Goal: Task Accomplishment & Management: Manage account settings

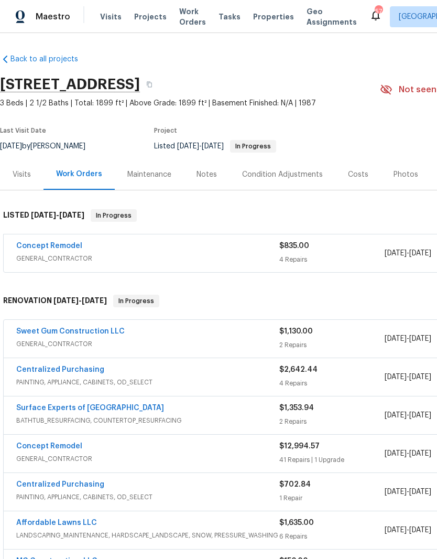
scroll to position [-1, -2]
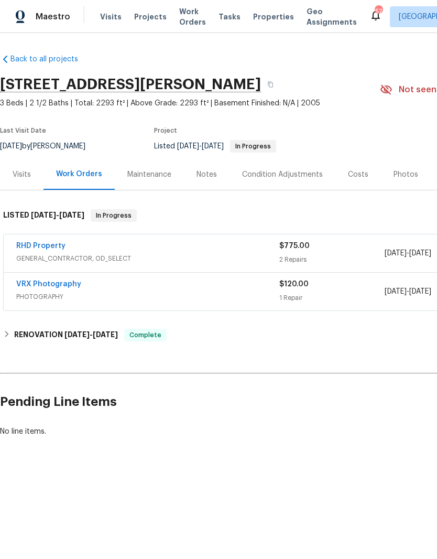
click at [37, 243] on link "RHD Property" at bounding box center [40, 245] width 49 height 7
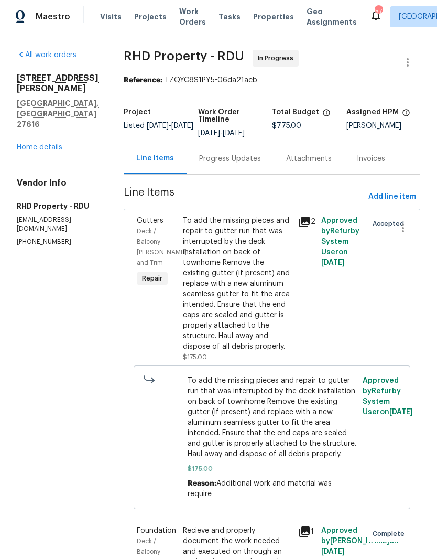
click at [243, 164] on div "Progress Updates" at bounding box center [230, 159] width 62 height 10
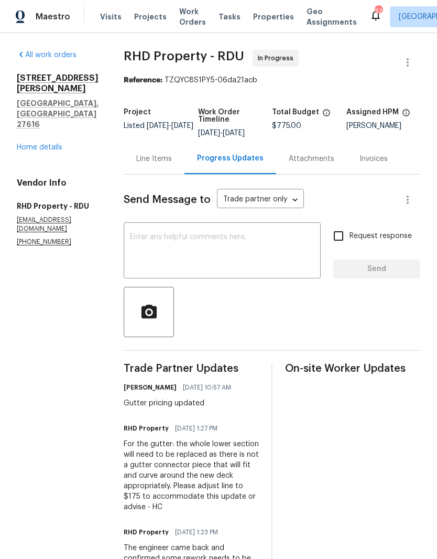
click at [163, 160] on div "Line Items" at bounding box center [154, 158] width 61 height 31
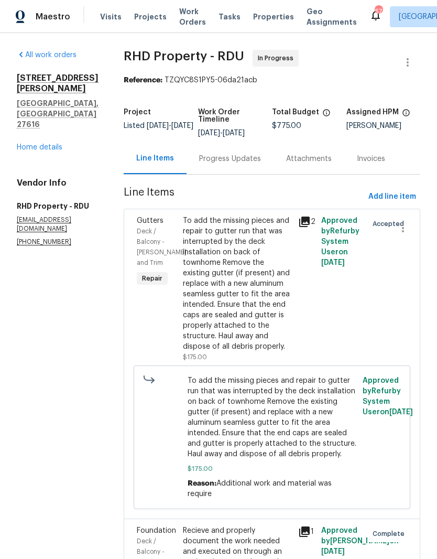
click at [35, 144] on link "Home details" at bounding box center [40, 147] width 46 height 7
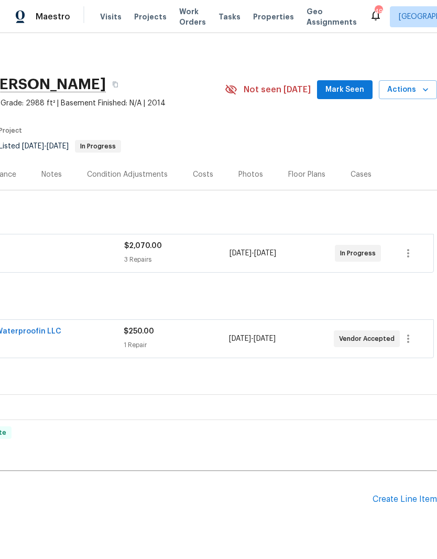
scroll to position [0, 155]
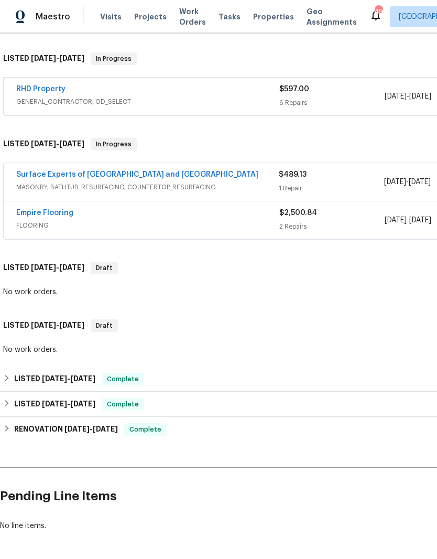
scroll to position [157, 0]
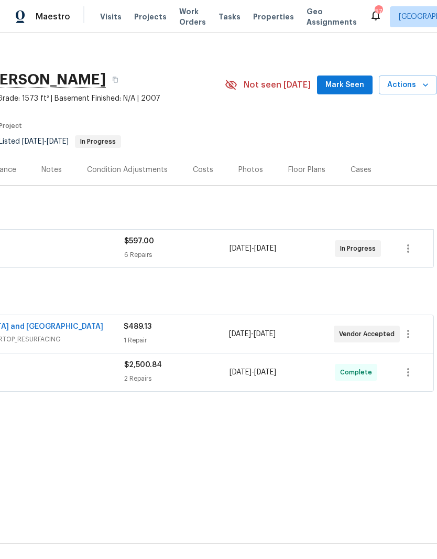
scroll to position [5, 155]
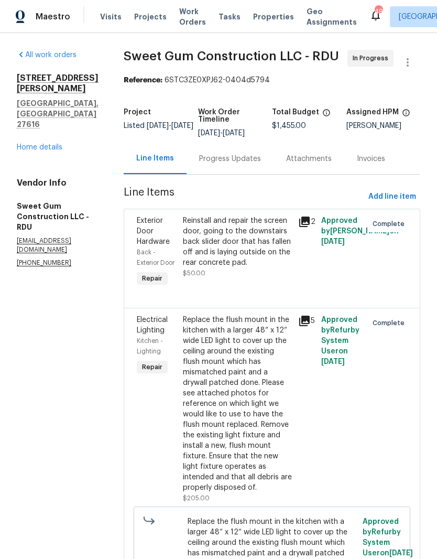
click at [45, 144] on link "Home details" at bounding box center [40, 147] width 46 height 7
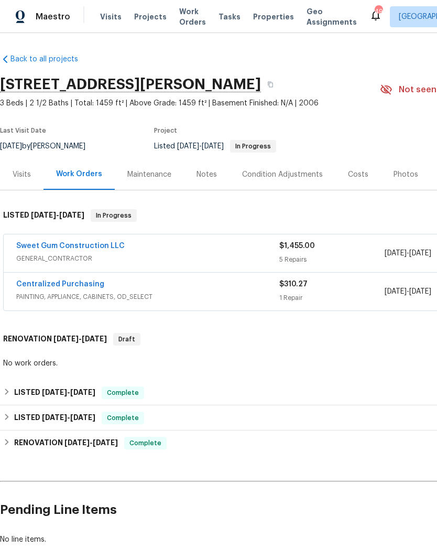
click at [87, 248] on link "Sweet Gum Construction LLC" at bounding box center [70, 245] width 108 height 7
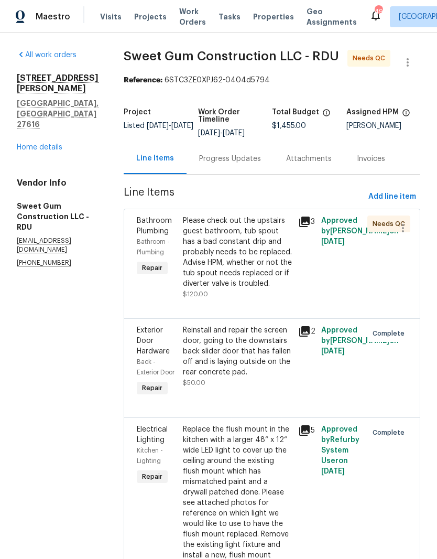
click at [271, 286] on div "Please check out the upstairs guest bathroom, tub spout has a bad constant drip…" at bounding box center [237, 251] width 109 height 73
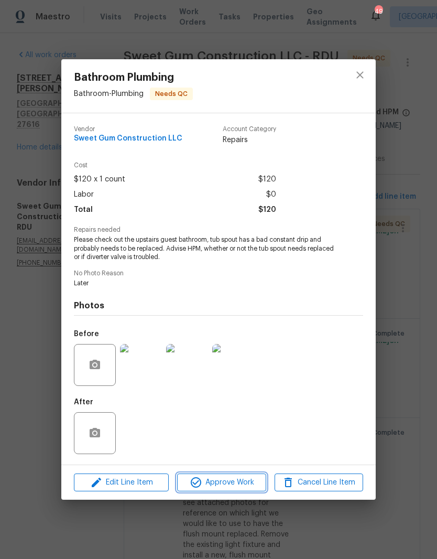
click at [233, 482] on span "Approve Work" at bounding box center [221, 482] width 82 height 13
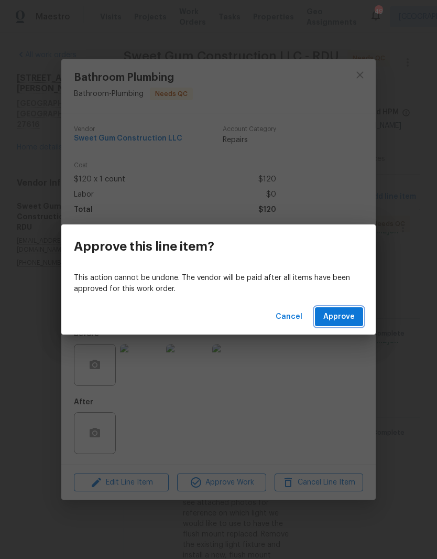
click at [345, 312] on span "Approve" at bounding box center [338, 316] width 31 height 13
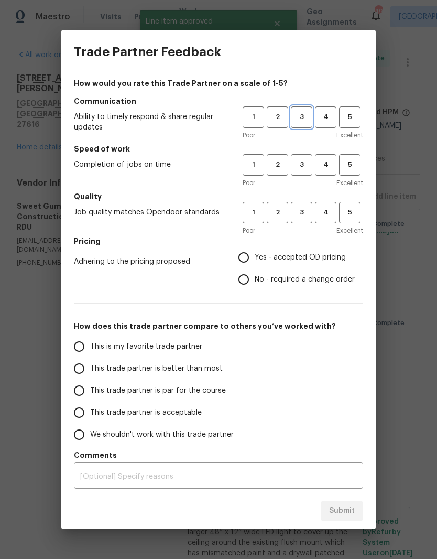
click at [308, 115] on span "3" at bounding box center [301, 117] width 19 height 12
click at [306, 174] on button "3" at bounding box center [301, 164] width 21 height 21
click at [308, 205] on button "3" at bounding box center [301, 212] width 21 height 21
click at [306, 256] on span "Yes - accepted OD pricing" at bounding box center [300, 257] width 91 height 11
click at [255, 256] on input "Yes - accepted OD pricing" at bounding box center [244, 257] width 22 height 22
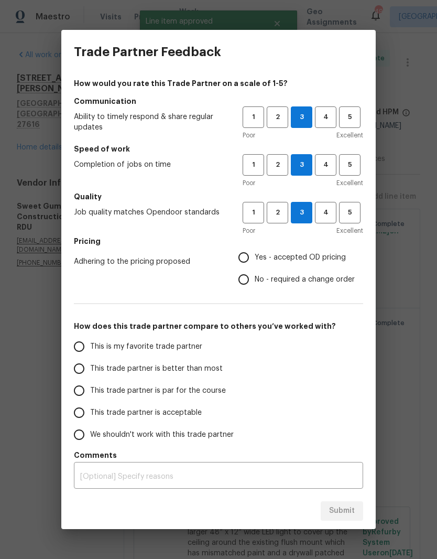
radio input "true"
click at [72, 393] on input "This trade partner is par for the course" at bounding box center [79, 390] width 22 height 22
click at [340, 519] on button "Submit" at bounding box center [342, 510] width 42 height 19
radio input "true"
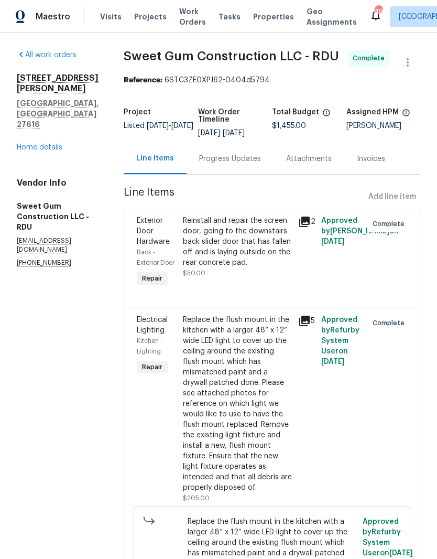
click at [35, 144] on link "Home details" at bounding box center [40, 147] width 46 height 7
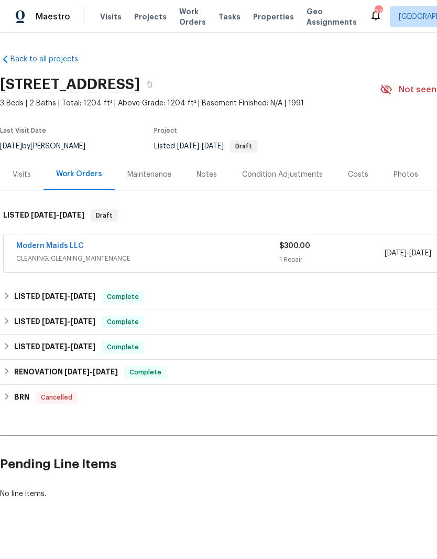
click at [52, 247] on link "Modern Maids LLC" at bounding box center [50, 245] width 68 height 7
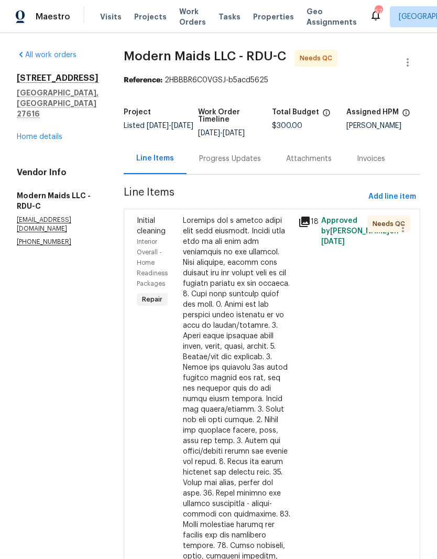
click at [280, 325] on div at bounding box center [237, 498] width 109 height 566
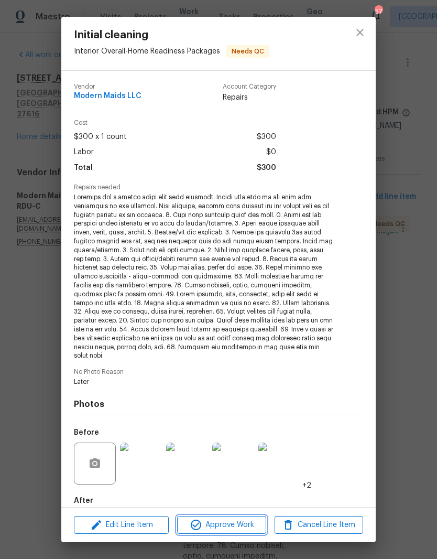
click at [243, 524] on span "Approve Work" at bounding box center [221, 524] width 82 height 13
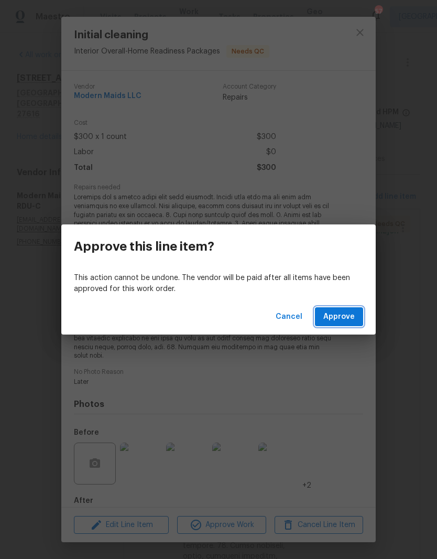
click at [346, 315] on span "Approve" at bounding box center [338, 316] width 31 height 13
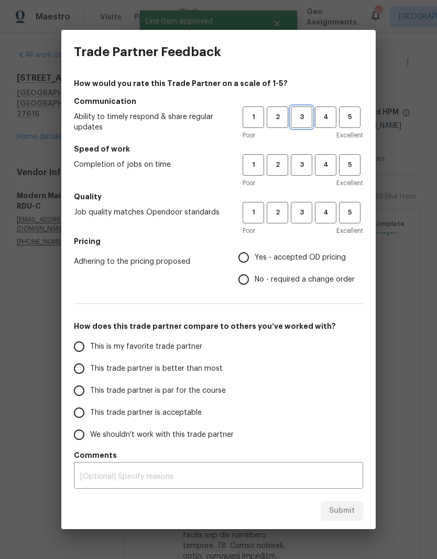
click at [310, 118] on span "3" at bounding box center [301, 117] width 19 height 12
click at [305, 164] on span "3" at bounding box center [301, 165] width 19 height 12
click at [305, 212] on span "3" at bounding box center [301, 212] width 19 height 12
click at [294, 253] on span "Yes - accepted OD pricing" at bounding box center [300, 257] width 91 height 11
click at [255, 253] on input "Yes - accepted OD pricing" at bounding box center [244, 257] width 22 height 22
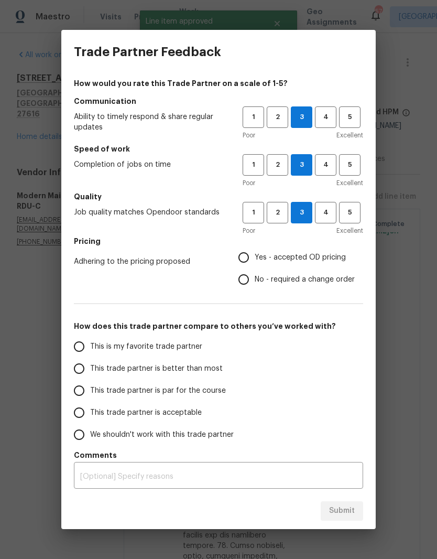
radio input "true"
click at [80, 397] on input "This trade partner is par for the course" at bounding box center [79, 390] width 22 height 22
click at [342, 509] on span "Submit" at bounding box center [342, 510] width 26 height 13
radio input "true"
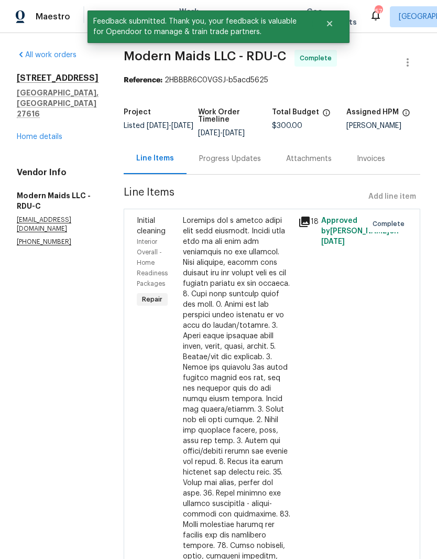
click at [31, 133] on link "Home details" at bounding box center [40, 136] width 46 height 7
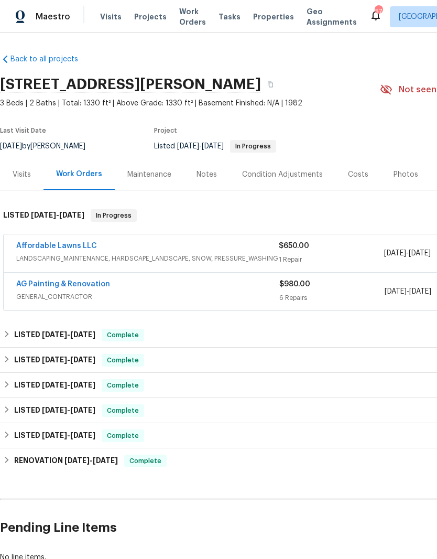
click at [43, 284] on link "AG Painting & Renovation" at bounding box center [63, 283] width 94 height 7
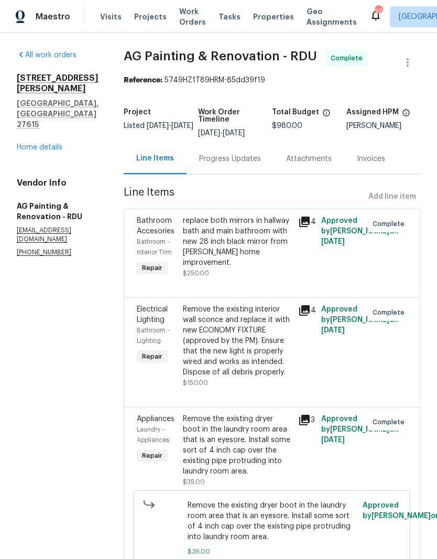
click at [31, 144] on link "Home details" at bounding box center [40, 147] width 46 height 7
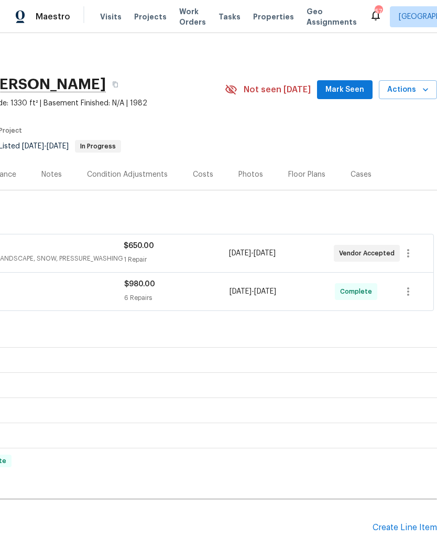
scroll to position [0, 155]
click at [417, 88] on span "Actions" at bounding box center [407, 89] width 41 height 13
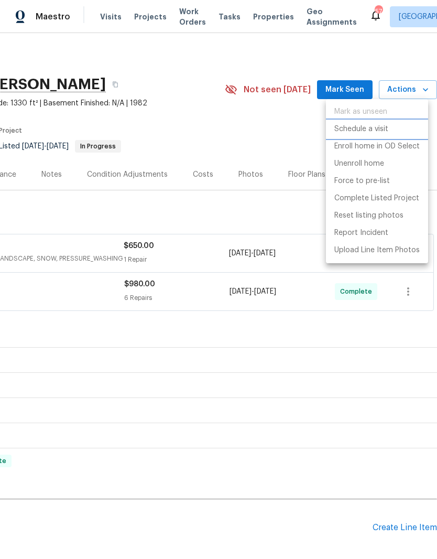
click at [380, 127] on p "Schedule a visit" at bounding box center [361, 129] width 54 height 11
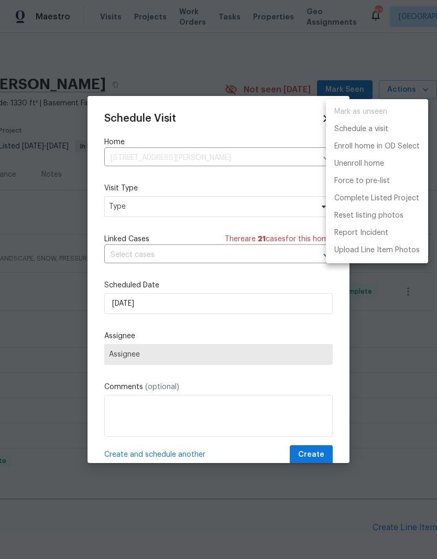
click at [401, 331] on div at bounding box center [218, 279] width 437 height 559
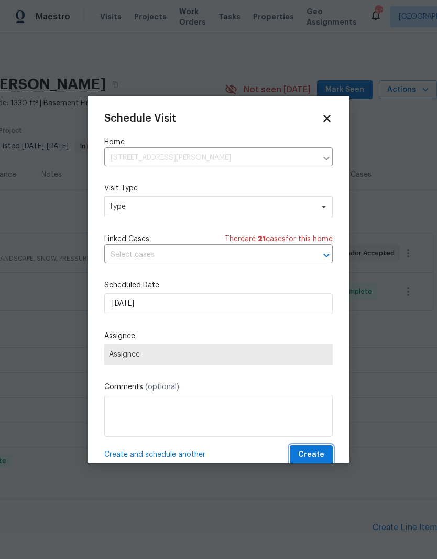
click at [318, 452] on span "Create" at bounding box center [311, 454] width 26 height 13
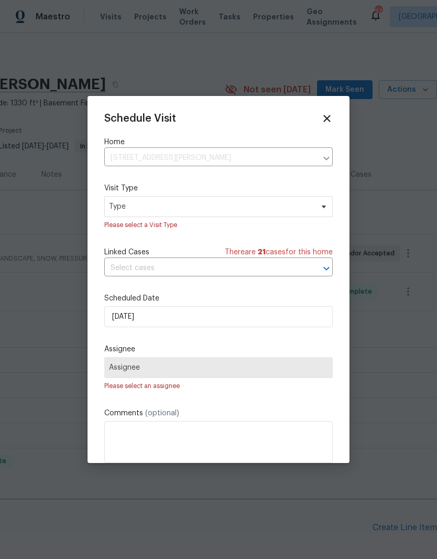
click at [330, 114] on icon at bounding box center [327, 119] width 12 height 12
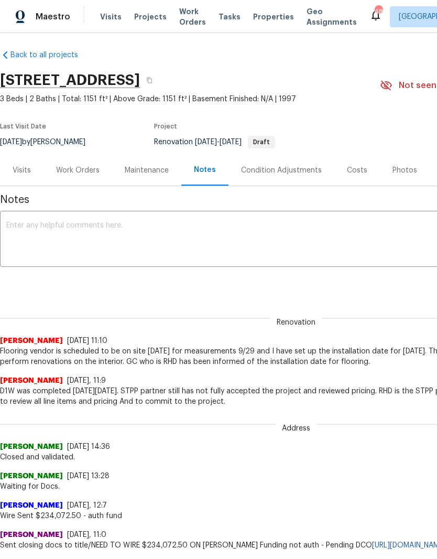
scroll to position [4, 0]
click at [68, 175] on div "Work Orders" at bounding box center [77, 170] width 43 height 10
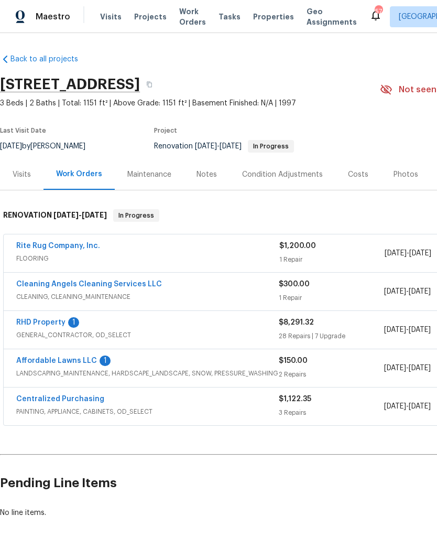
click at [42, 319] on link "RHD Property" at bounding box center [40, 322] width 49 height 7
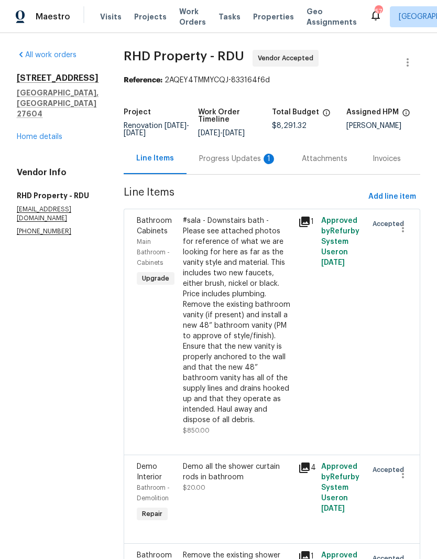
click at [232, 164] on div "Progress Updates 1" at bounding box center [238, 159] width 78 height 10
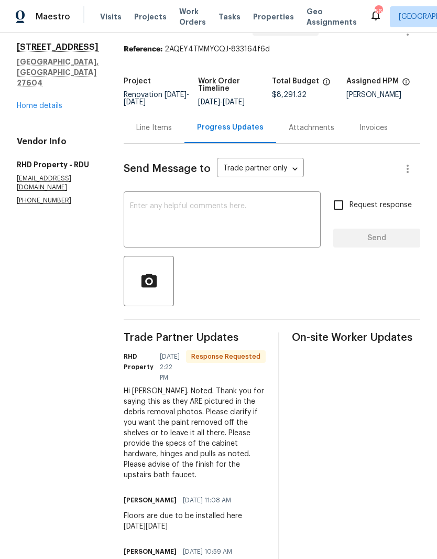
scroll to position [30, 0]
click at [166, 226] on textarea at bounding box center [222, 221] width 184 height 37
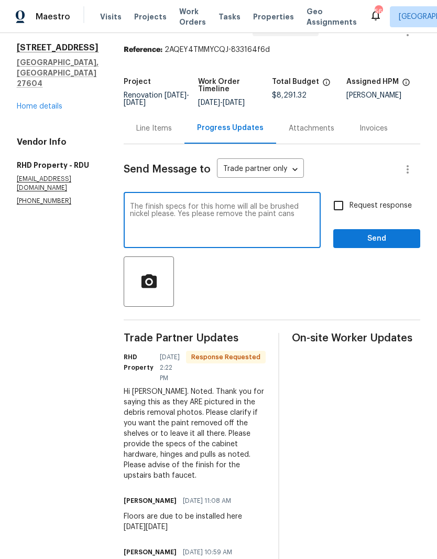
type textarea "The finish specs for this home will all be brushed nickel please. Yes please re…"
click at [342, 212] on input "Request response" at bounding box center [339, 205] width 22 height 22
checkbox input "true"
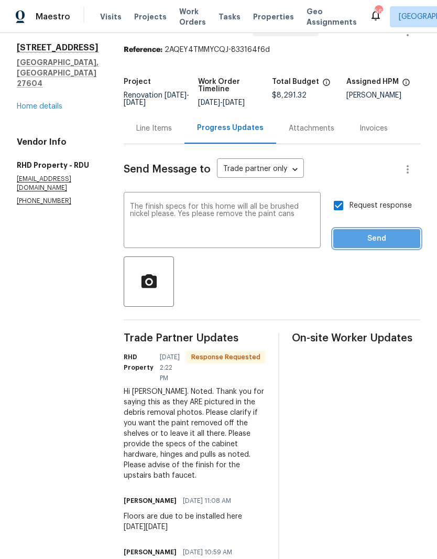
click at [365, 242] on span "Send" at bounding box center [377, 238] width 70 height 13
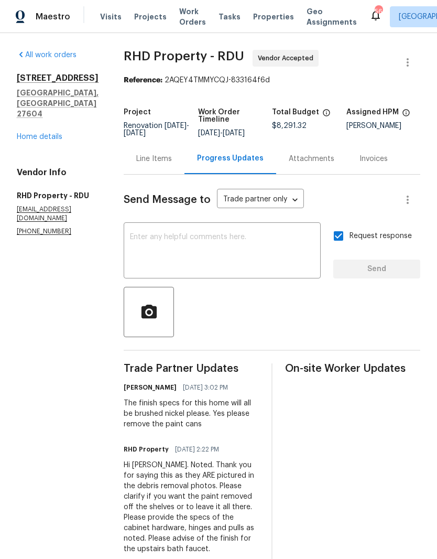
scroll to position [0, 0]
click at [31, 133] on link "Home details" at bounding box center [40, 136] width 46 height 7
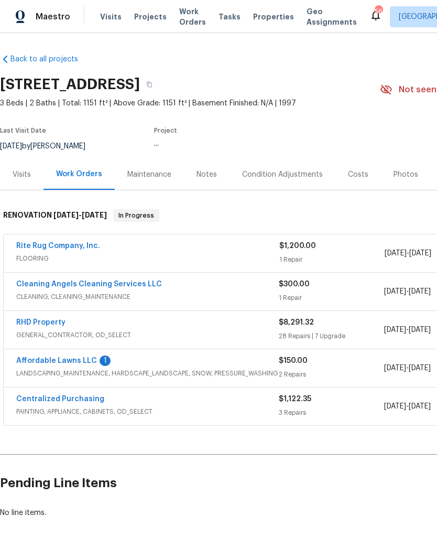
scroll to position [30, 0]
click at [45, 357] on link "Affordable Lawns LLC" at bounding box center [56, 360] width 81 height 7
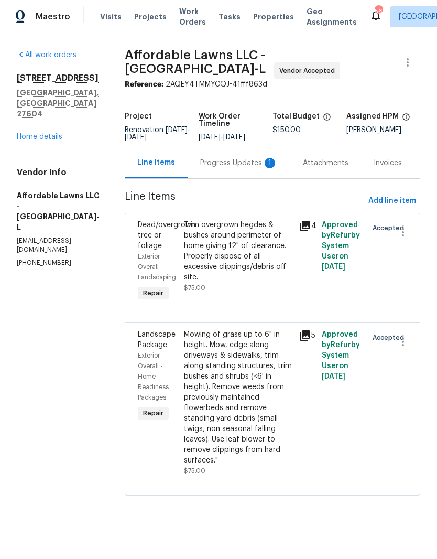
click at [237, 168] on div "Progress Updates 1" at bounding box center [239, 163] width 78 height 10
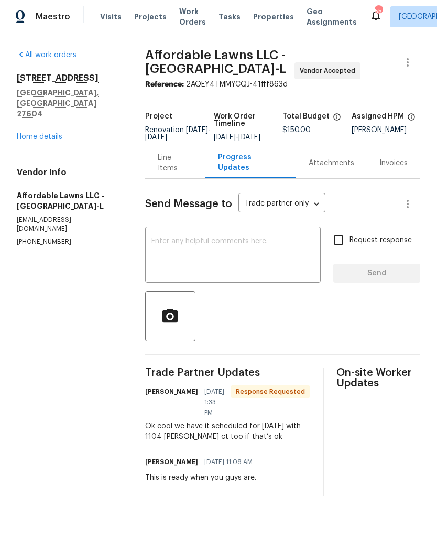
click at [172, 259] on textarea at bounding box center [232, 255] width 163 height 37
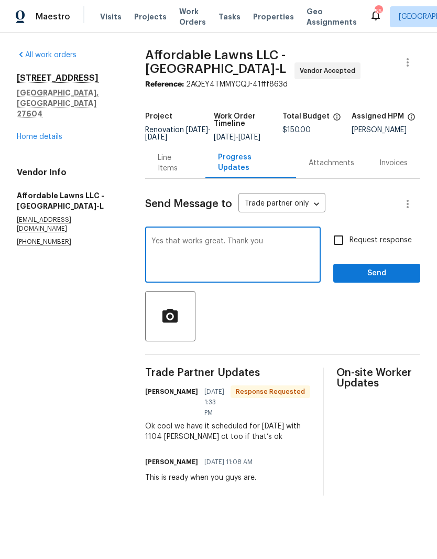
type textarea "Yes that works great. Thank you"
click at [343, 245] on input "Request response" at bounding box center [339, 240] width 22 height 22
checkbox input "true"
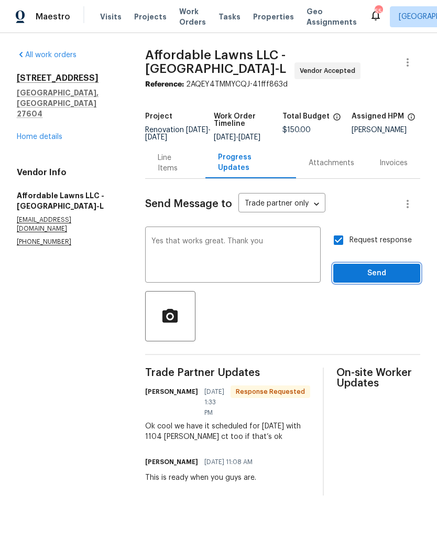
click at [370, 278] on span "Send" at bounding box center [377, 273] width 70 height 13
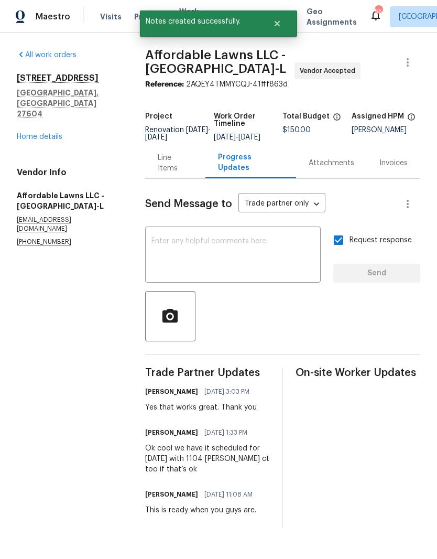
click at [36, 133] on link "Home details" at bounding box center [40, 136] width 46 height 7
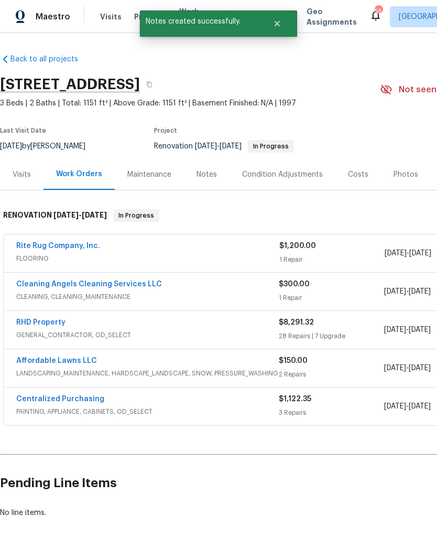
click at [46, 245] on link "Rite Rug Company, Inc." at bounding box center [58, 245] width 84 height 7
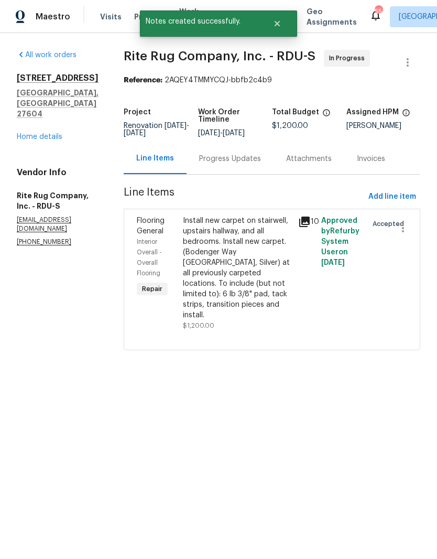
click at [248, 164] on div "Progress Updates" at bounding box center [230, 159] width 62 height 10
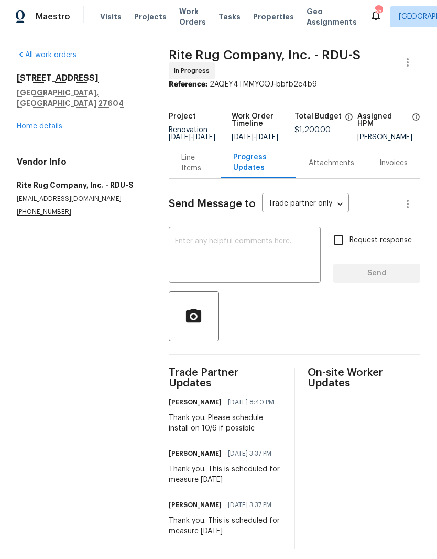
click at [193, 254] on textarea at bounding box center [244, 255] width 139 height 37
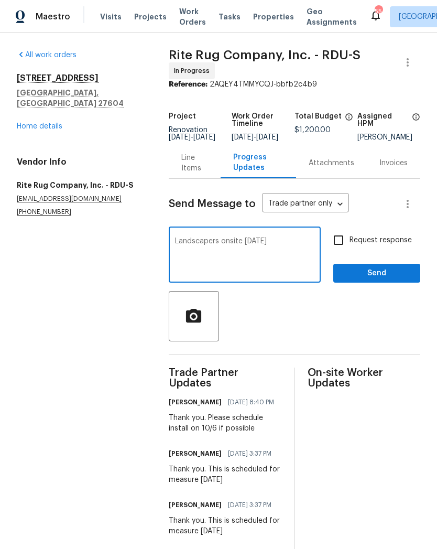
type textarea "Landscapers onsite Wednesday 10/1"
click at [338, 243] on input "Request response" at bounding box center [339, 240] width 22 height 22
checkbox input "true"
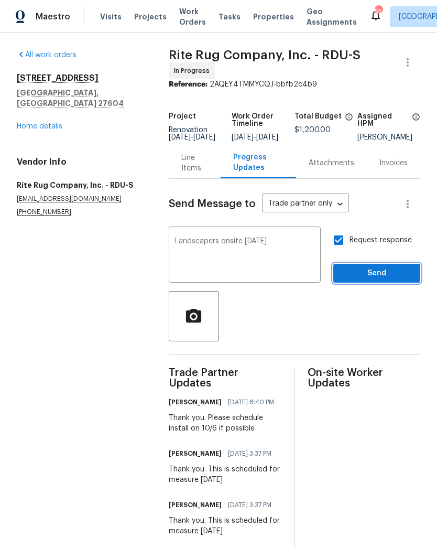
click at [368, 278] on span "Send" at bounding box center [377, 273] width 70 height 13
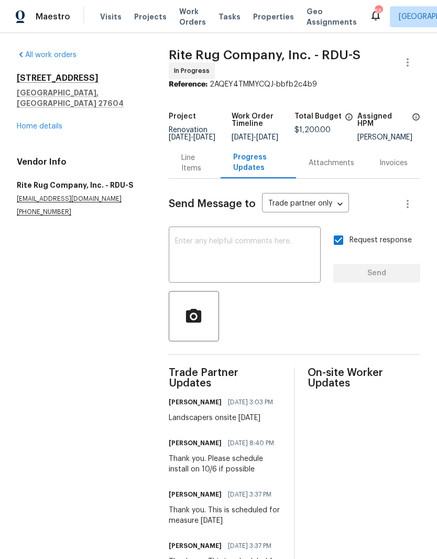
click at [38, 123] on link "Home details" at bounding box center [40, 126] width 46 height 7
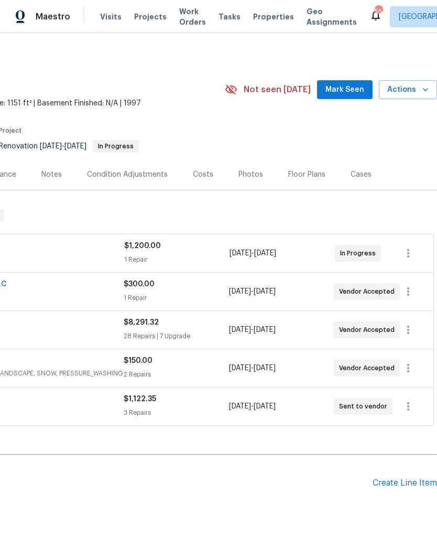
scroll to position [0, 155]
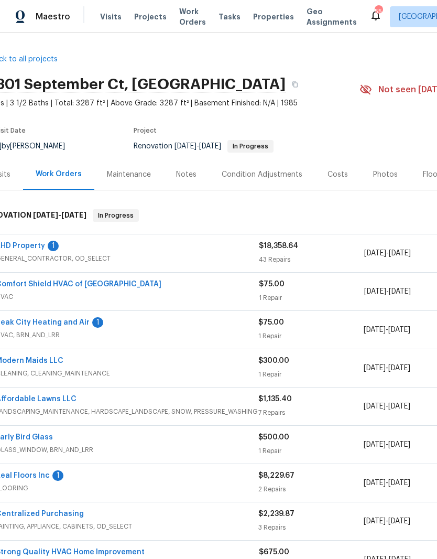
scroll to position [0, 20]
click at [69, 324] on link "Peak City Heating and Air" at bounding box center [43, 322] width 94 height 7
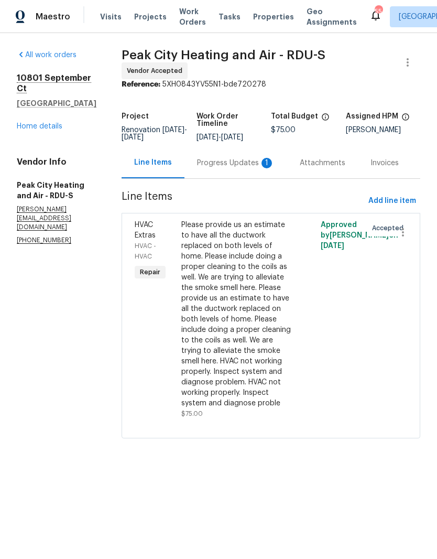
click at [241, 165] on div "Progress Updates 1" at bounding box center [236, 163] width 78 height 10
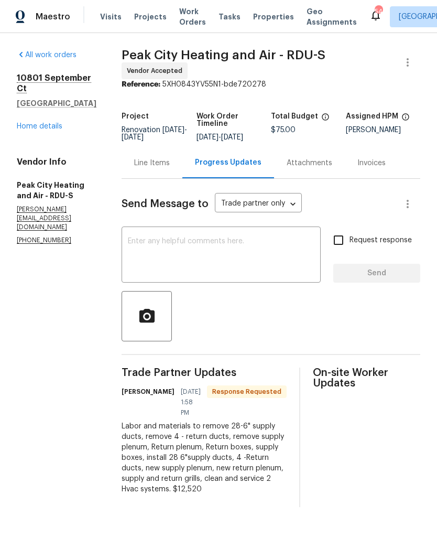
click at [138, 259] on textarea at bounding box center [221, 255] width 187 height 37
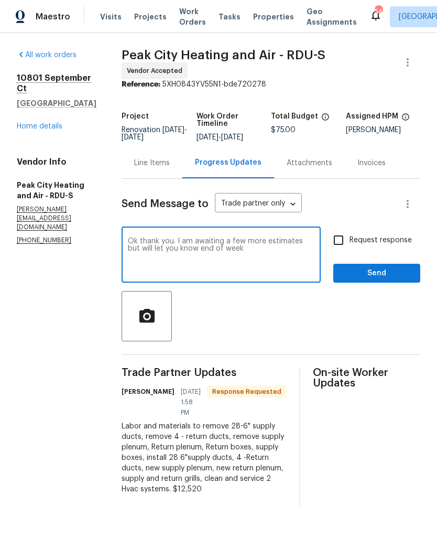
type textarea "Ok thank you. I am awaiting a few more estimates but will let you know end of w…"
click at [342, 243] on input "Request response" at bounding box center [339, 240] width 22 height 22
checkbox input "true"
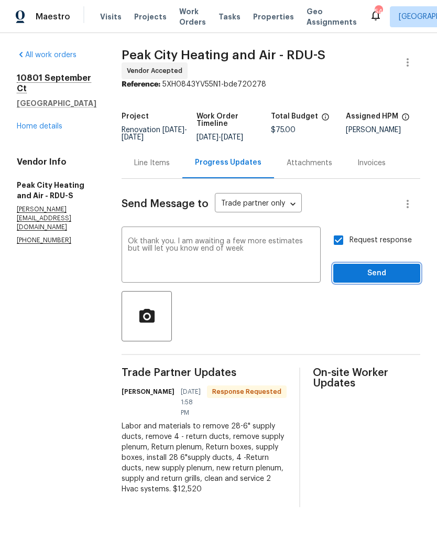
click at [365, 280] on span "Send" at bounding box center [377, 273] width 70 height 13
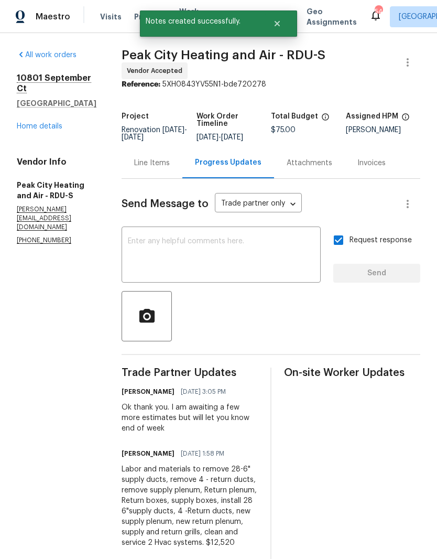
click at [38, 124] on link "Home details" at bounding box center [40, 126] width 46 height 7
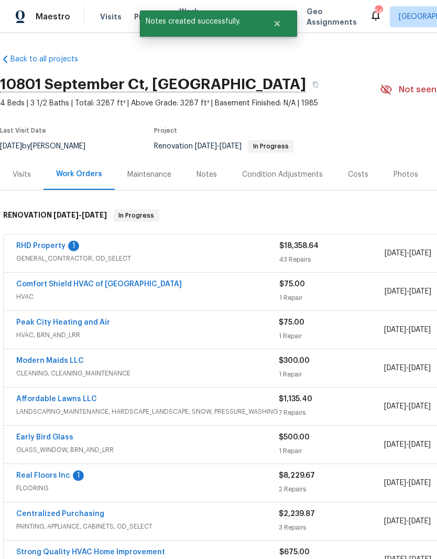
click at [28, 249] on link "RHD Property" at bounding box center [40, 245] width 49 height 7
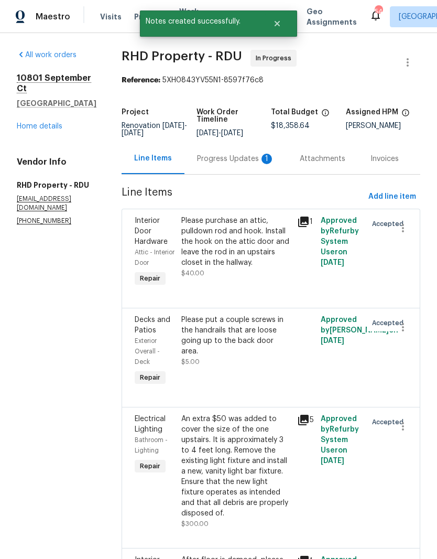
click at [235, 164] on div "Progress Updates 1" at bounding box center [236, 159] width 78 height 10
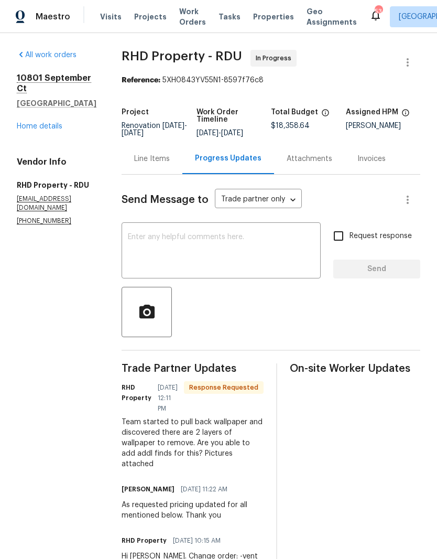
click at [332, 164] on div "Attachments" at bounding box center [310, 159] width 46 height 10
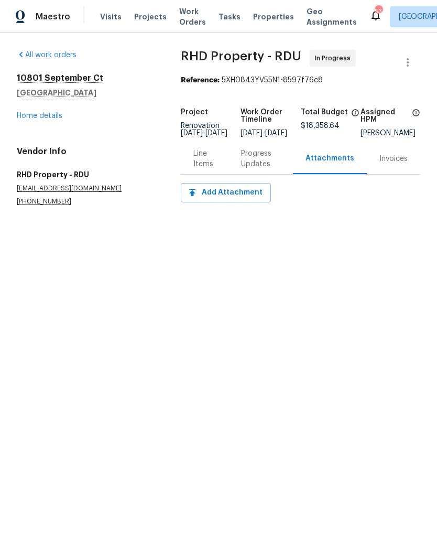
click at [256, 164] on div "Progress Updates" at bounding box center [260, 158] width 39 height 21
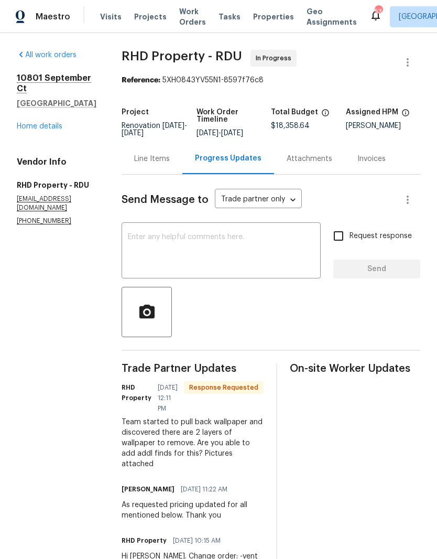
click at [172, 173] on div "Line Items" at bounding box center [152, 158] width 61 height 31
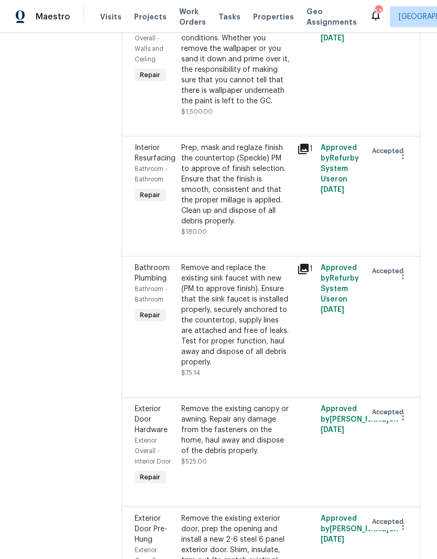
scroll to position [5458, 0]
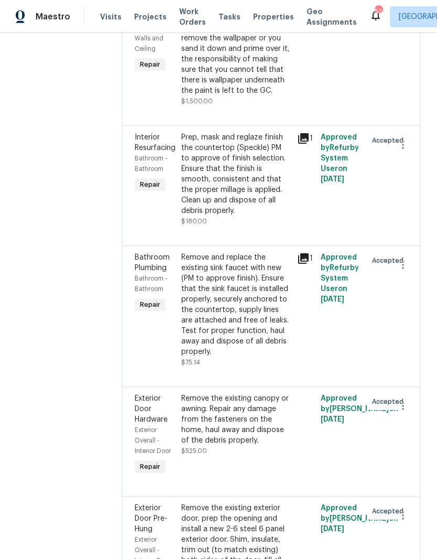
click at [253, 96] on div "Remove wallpaper and texture walls to best match existing conditions. Whether y…" at bounding box center [236, 49] width 110 height 94
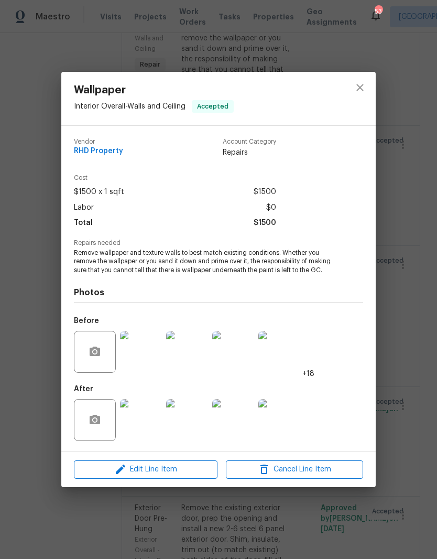
click at [143, 430] on img at bounding box center [141, 420] width 42 height 42
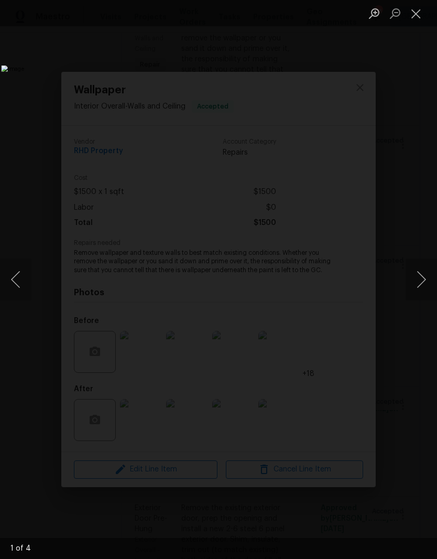
click at [420, 284] on button "Next image" at bounding box center [421, 279] width 31 height 42
click at [420, 285] on button "Next image" at bounding box center [421, 279] width 31 height 42
click at [416, 281] on button "Next image" at bounding box center [421, 279] width 31 height 42
click at [419, 284] on button "Next image" at bounding box center [421, 279] width 31 height 42
click at [419, 280] on button "Next image" at bounding box center [421, 279] width 31 height 42
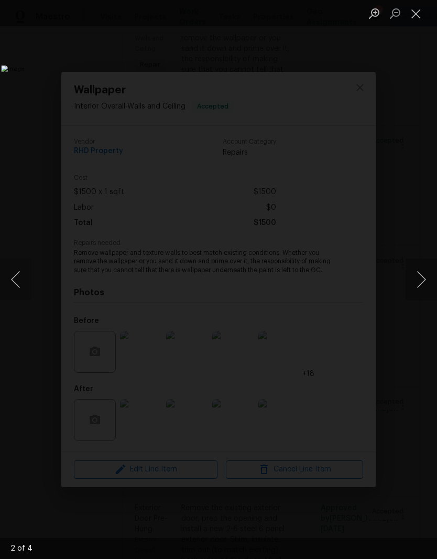
click at [421, 278] on button "Next image" at bounding box center [421, 279] width 31 height 42
click at [419, 14] on button "Close lightbox" at bounding box center [416, 13] width 21 height 18
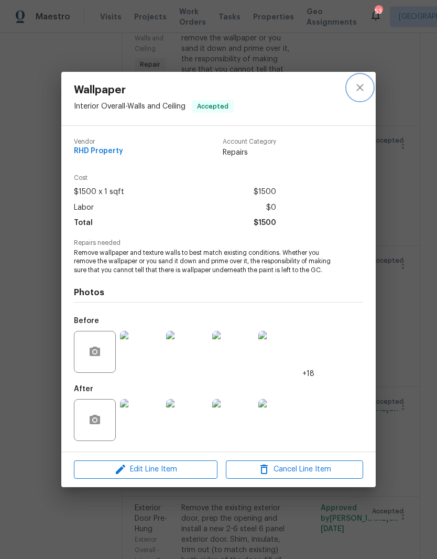
click at [362, 84] on icon "close" at bounding box center [360, 87] width 13 height 13
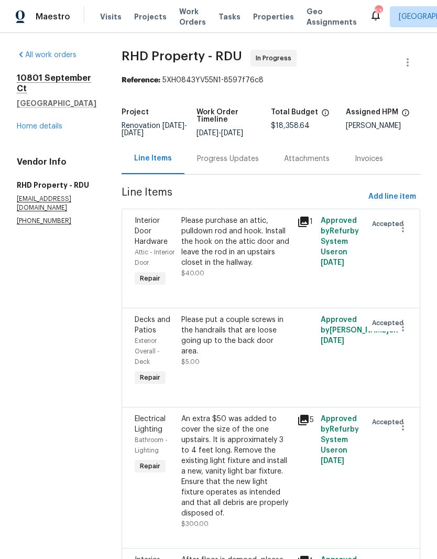
scroll to position [0, 0]
click at [237, 164] on div "Progress Updates" at bounding box center [228, 159] width 62 height 10
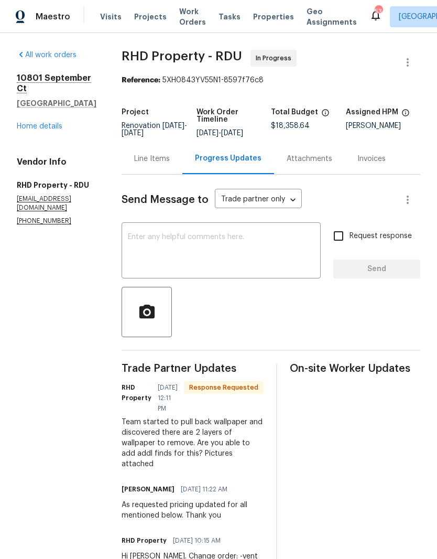
click at [179, 255] on textarea at bounding box center [221, 251] width 187 height 37
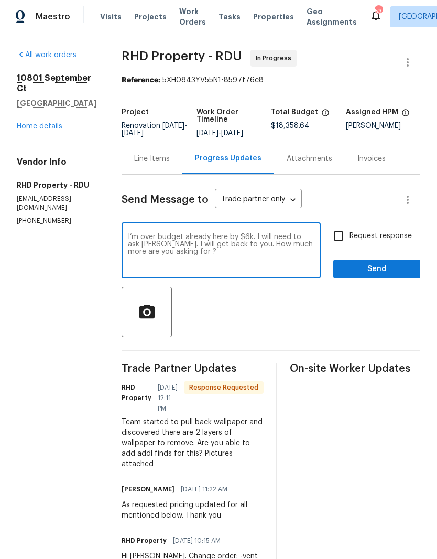
type textarea "I’m over budget already here by $6k. I will need to ask Nick. I will get back t…"
click at [345, 245] on input "Request response" at bounding box center [339, 236] width 22 height 22
checkbox input "true"
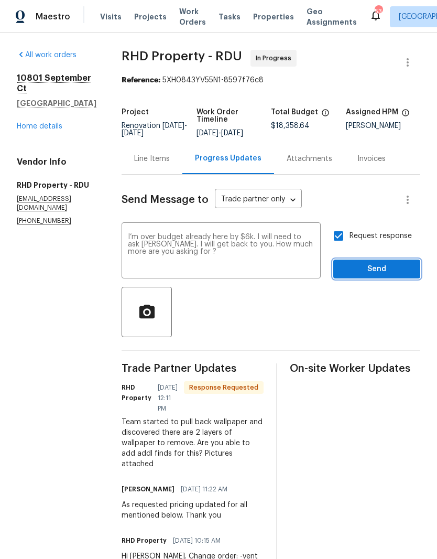
click at [362, 276] on span "Send" at bounding box center [377, 269] width 70 height 13
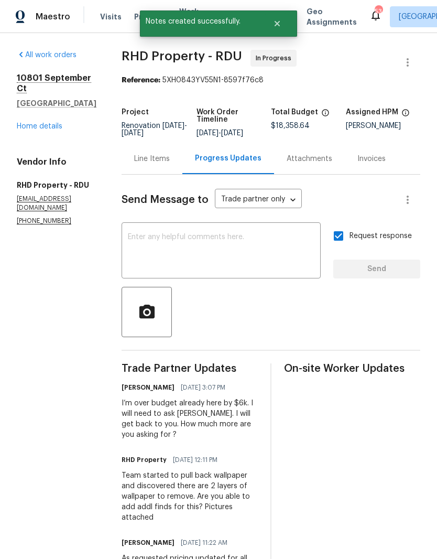
click at [39, 123] on link "Home details" at bounding box center [40, 126] width 46 height 7
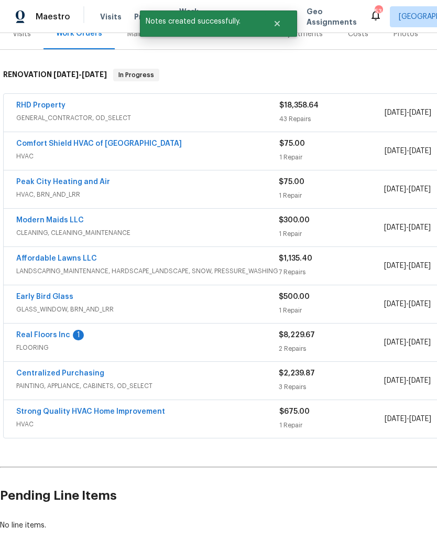
scroll to position [140, 0]
click at [46, 336] on link "Real Floors Inc" at bounding box center [43, 335] width 54 height 7
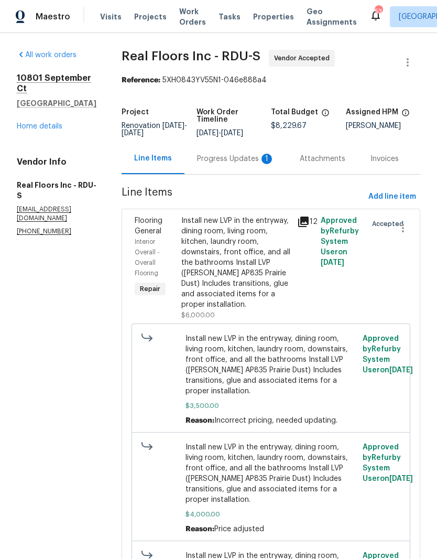
click at [241, 164] on div "Progress Updates 1" at bounding box center [236, 159] width 78 height 10
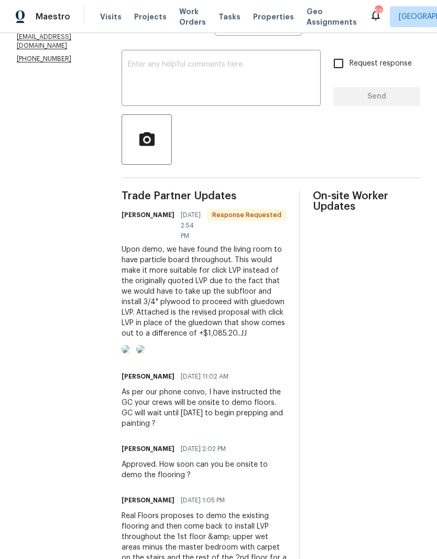
scroll to position [176, 0]
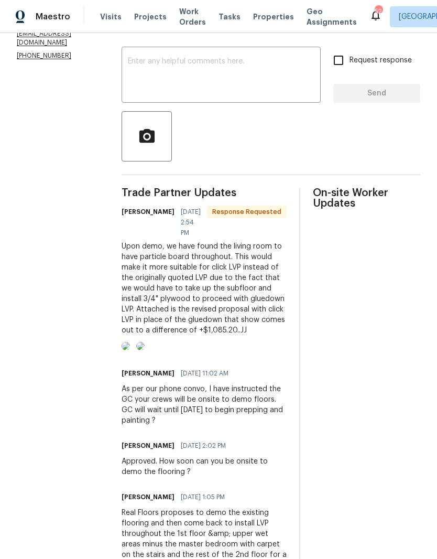
click at [145, 350] on img at bounding box center [140, 346] width 8 height 8
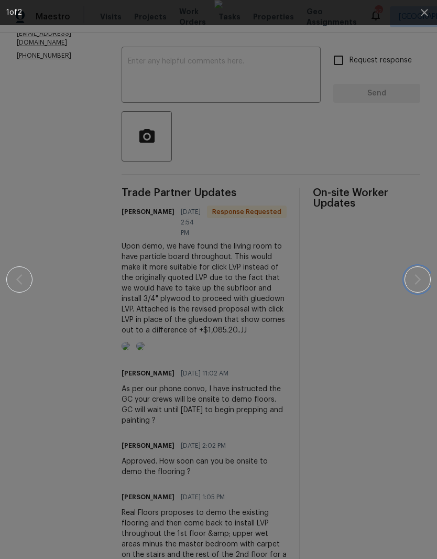
click at [420, 279] on icon "button" at bounding box center [418, 279] width 6 height 10
click at [20, 279] on icon "button" at bounding box center [19, 279] width 13 height 13
click at [14, 285] on icon "button" at bounding box center [19, 279] width 13 height 13
click at [15, 281] on icon "button" at bounding box center [19, 279] width 13 height 13
click at [17, 280] on icon "button" at bounding box center [19, 279] width 13 height 13
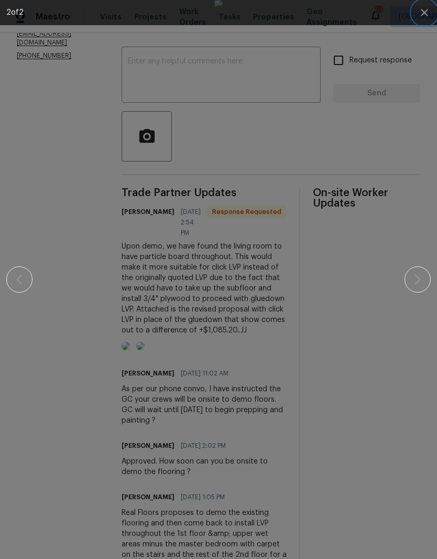
click at [426, 13] on icon "button" at bounding box center [424, 12] width 7 height 7
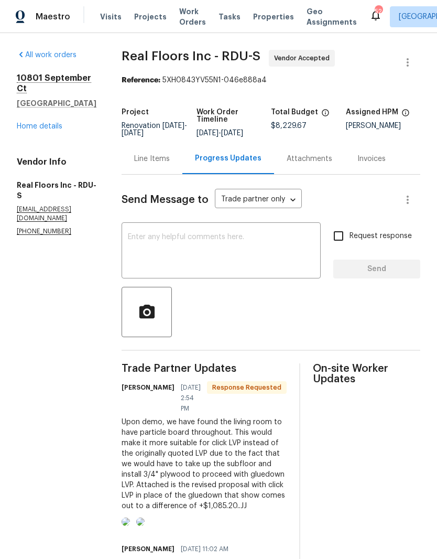
scroll to position [0, 0]
click at [141, 258] on textarea at bounding box center [221, 251] width 187 height 37
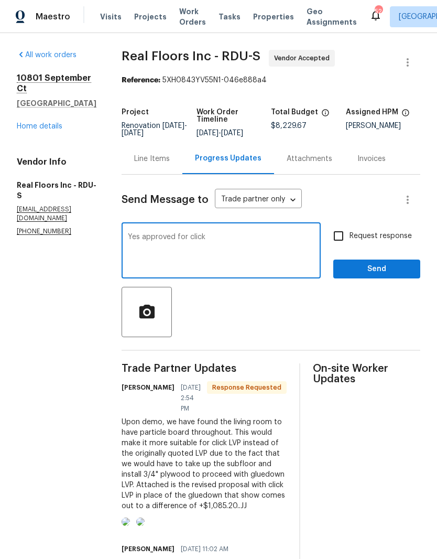
type textarea "Yes approved for click"
click at [341, 242] on input "Request response" at bounding box center [339, 236] width 22 height 22
checkbox input "true"
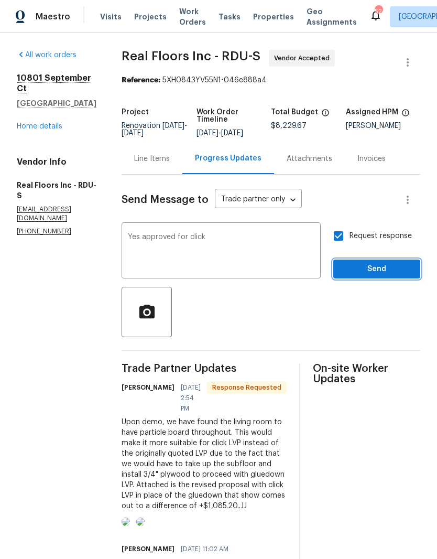
click at [364, 276] on span "Send" at bounding box center [377, 269] width 70 height 13
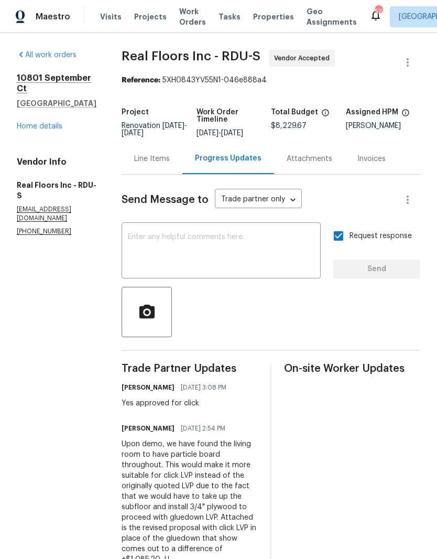
click at [157, 163] on div "Line Items" at bounding box center [152, 159] width 36 height 10
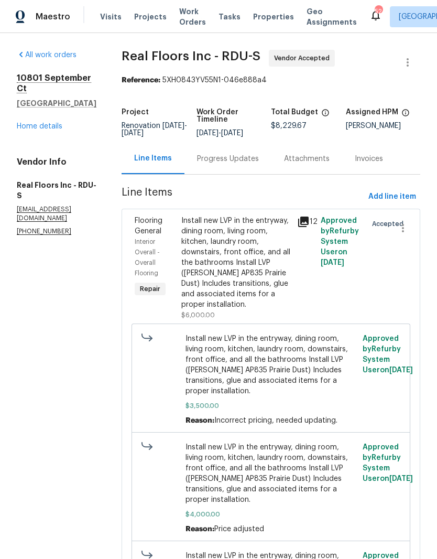
click at [205, 284] on div "Install new LVP in the entryway, dining room, living room, kitchen, laundry roo…" at bounding box center [236, 262] width 110 height 94
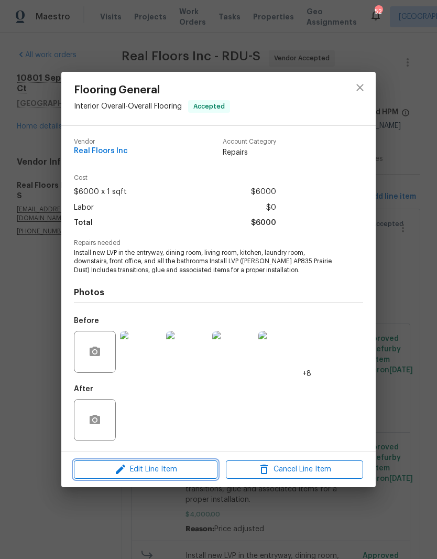
click at [110, 470] on span "Edit Line Item" at bounding box center [145, 469] width 137 height 13
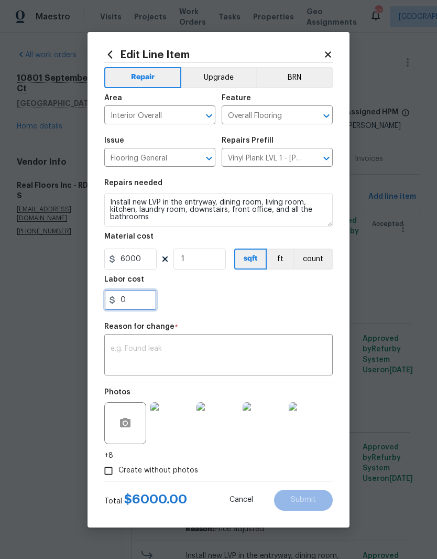
click at [139, 301] on input "0" at bounding box center [130, 299] width 52 height 21
click at [198, 299] on div "1085.20" at bounding box center [218, 299] width 228 height 21
type input "1085.2"
click at [125, 346] on textarea at bounding box center [219, 356] width 216 height 22
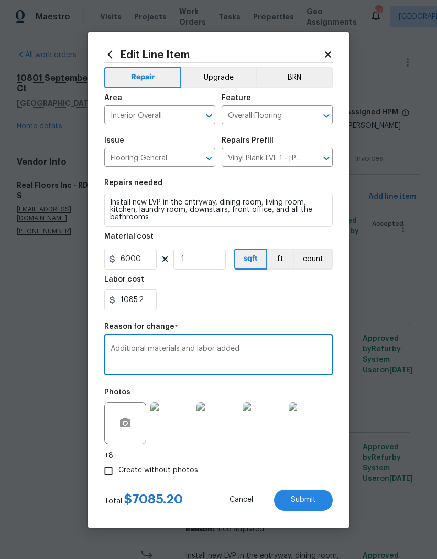
type textarea "Additional materials and labor added"
click at [307, 500] on span "Submit" at bounding box center [303, 500] width 25 height 8
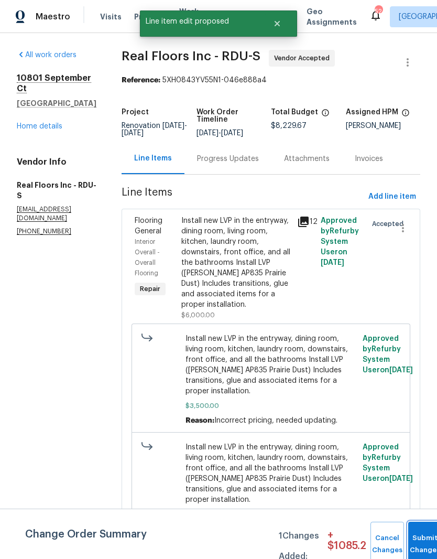
click at [426, 529] on button "Submit Changes" at bounding box center [425, 543] width 34 height 45
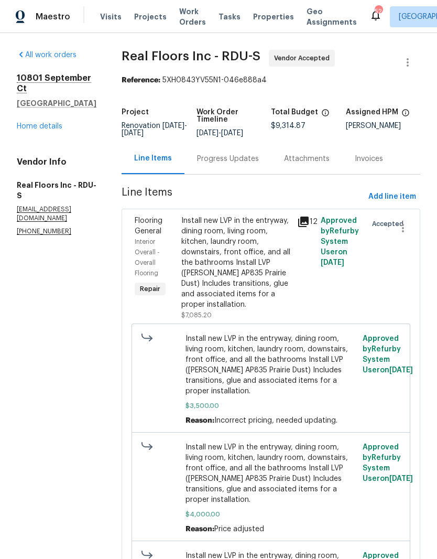
click at [31, 123] on link "Home details" at bounding box center [40, 126] width 46 height 7
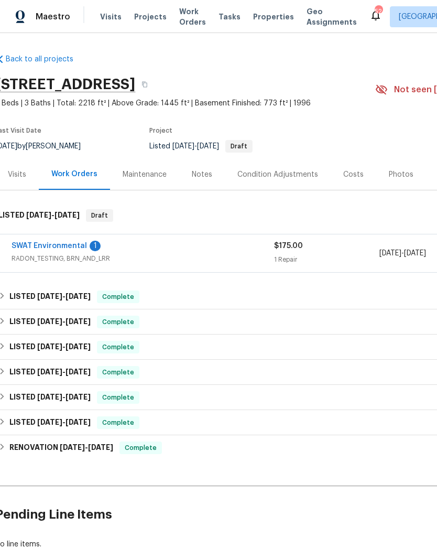
scroll to position [0, 5]
click at [65, 245] on link "SWAT Environmental" at bounding box center [49, 245] width 75 height 7
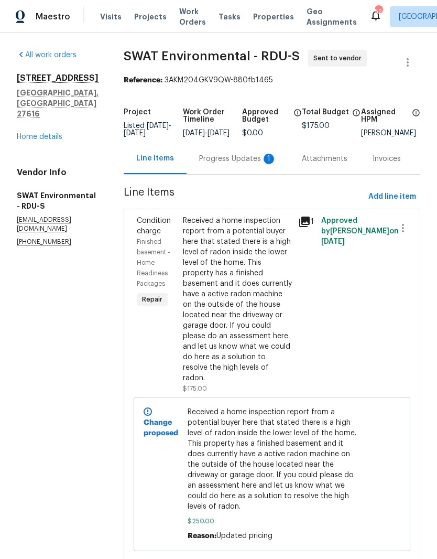
click at [228, 164] on div "Progress Updates 1" at bounding box center [238, 159] width 78 height 10
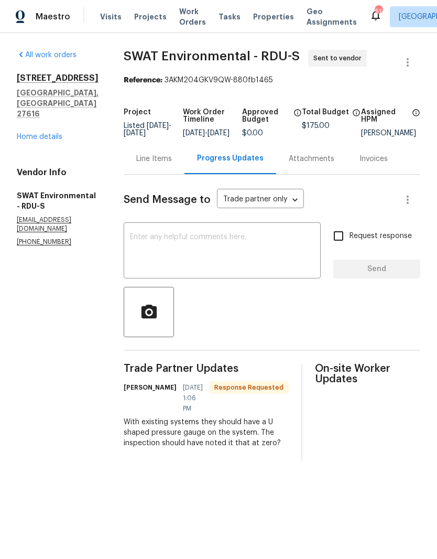
click at [141, 264] on textarea at bounding box center [222, 251] width 184 height 37
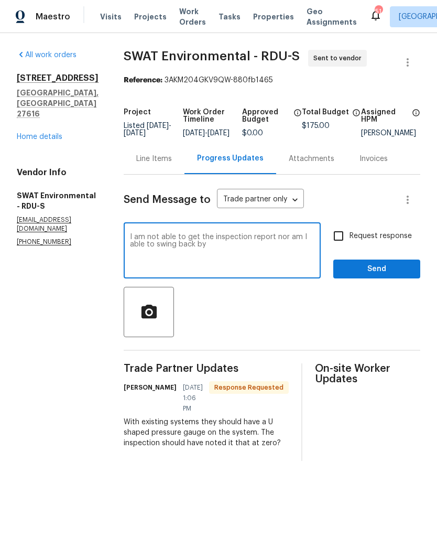
type textarea "I am not able to get the inspection report nor am I able to swing back by"
click at [343, 237] on input "Request response" at bounding box center [339, 236] width 22 height 22
checkbox input "true"
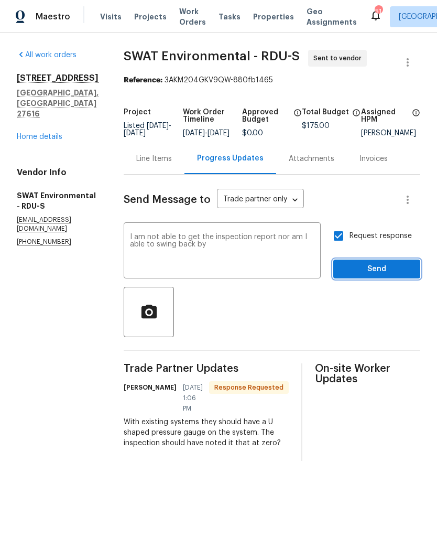
click at [363, 273] on span "Send" at bounding box center [377, 269] width 70 height 13
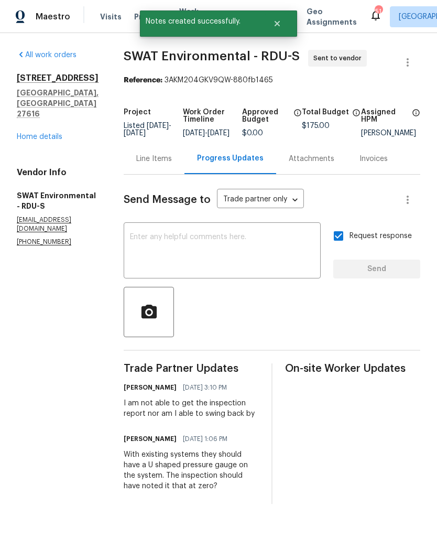
click at [28, 133] on link "Home details" at bounding box center [40, 136] width 46 height 7
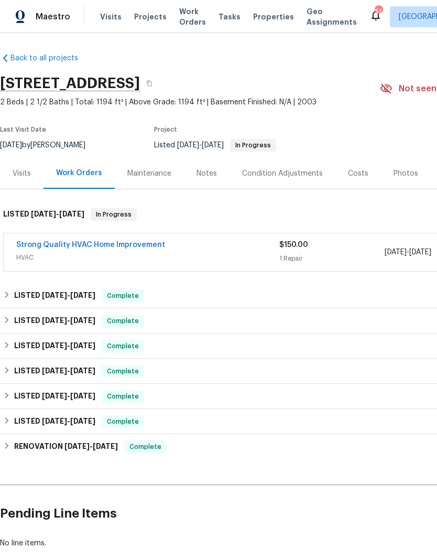
scroll to position [1, 0]
